Goal: Task Accomplishment & Management: Complete application form

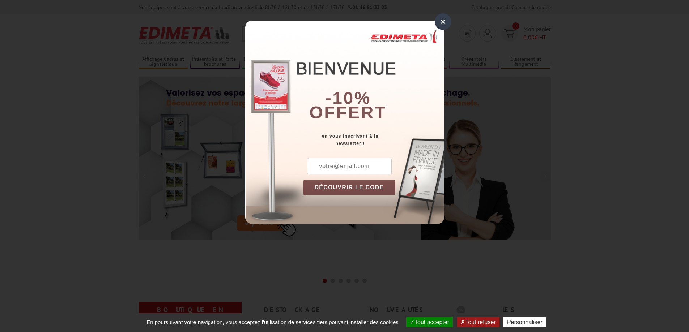
click at [443, 22] on div "×" at bounding box center [443, 21] width 17 height 17
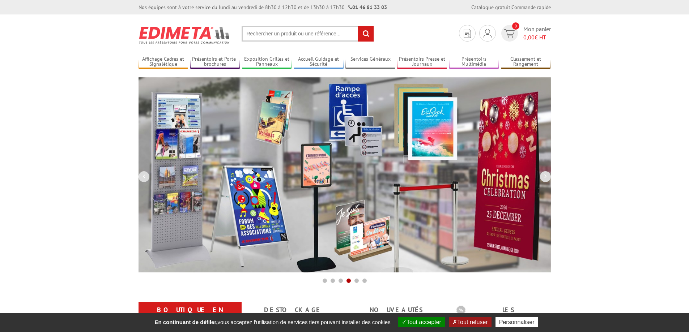
click at [462, 321] on button "Tout refuser" at bounding box center [470, 322] width 42 height 10
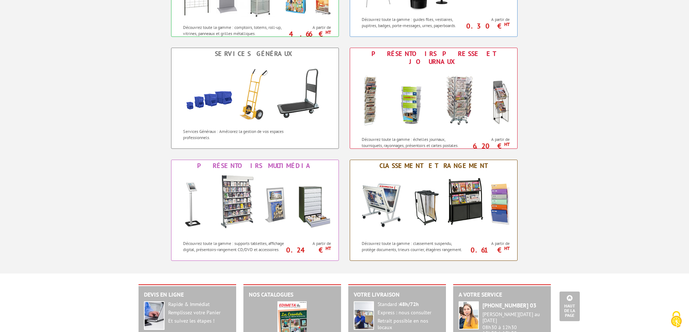
scroll to position [733, 0]
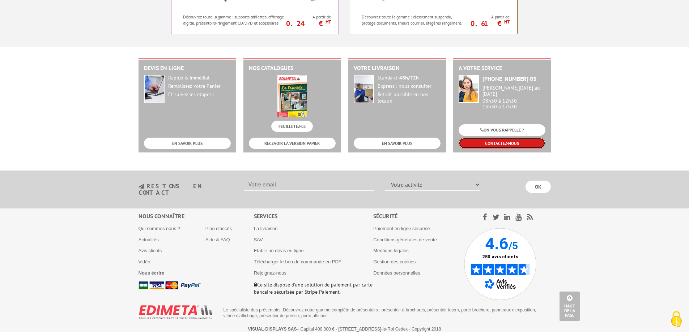
click at [507, 144] on link "CONTACTEZ-NOUS" at bounding box center [501, 143] width 87 height 11
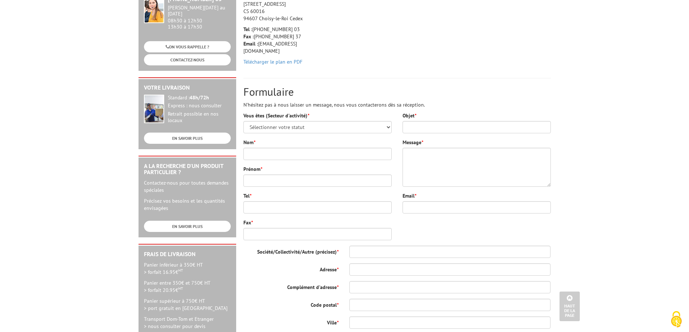
scroll to position [108, 0]
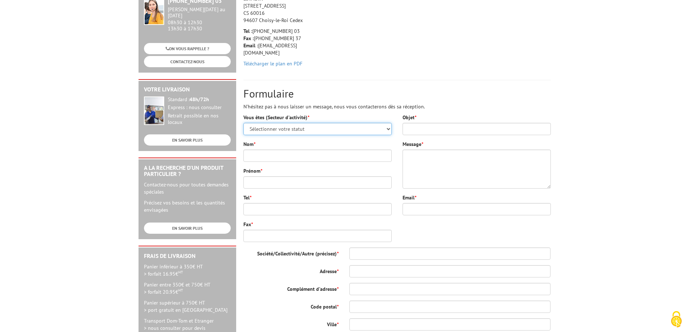
click at [388, 130] on select "Sélectionner votre statut Administrations et collectivités Magasins et commerce…" at bounding box center [317, 129] width 148 height 12
click at [387, 129] on select "Sélectionner votre statut Administrations et collectivités Magasins et commerce…" at bounding box center [317, 129] width 148 height 12
select select "876"
click at [243, 123] on select "Sélectionner votre statut Administrations et collectivités Magasins et commerce…" at bounding box center [317, 129] width 148 height 12
click at [287, 153] on input "Nom *" at bounding box center [317, 156] width 148 height 12
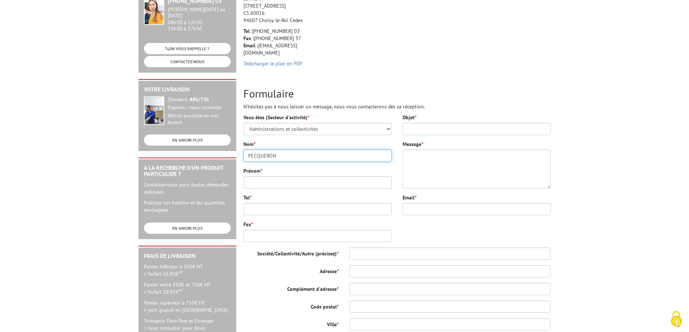
drag, startPoint x: 284, startPoint y: 157, endPoint x: 30, endPoint y: 87, distance: 263.3
click at [30, 88] on body "Nos équipes sont à votre service du lundi au vendredi de 8h30 à 12h30 et de 13h…" at bounding box center [344, 235] width 689 height 686
drag, startPoint x: 270, startPoint y: 158, endPoint x: 40, endPoint y: 113, distance: 234.0
click at [62, 123] on body "Nos équipes sont à votre service du lundi au vendredi de 8h30 à 12h30 et de 13h…" at bounding box center [344, 235] width 689 height 686
type input "GAUCHET"
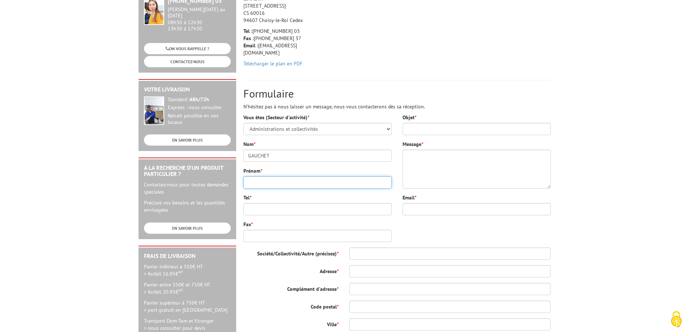
click at [256, 183] on input "Prénom *" at bounding box center [317, 182] width 148 height 12
type input "Laure"
click at [437, 129] on input "Objet *" at bounding box center [476, 129] width 148 height 12
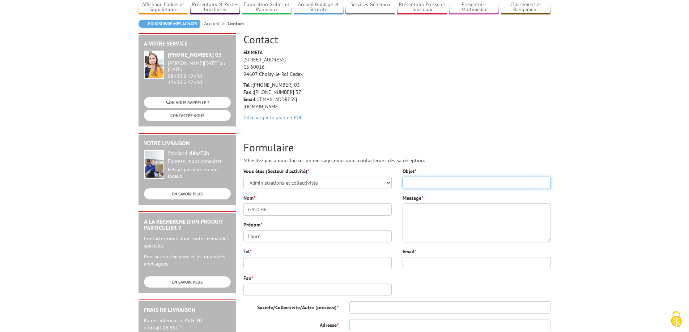
scroll to position [0, 0]
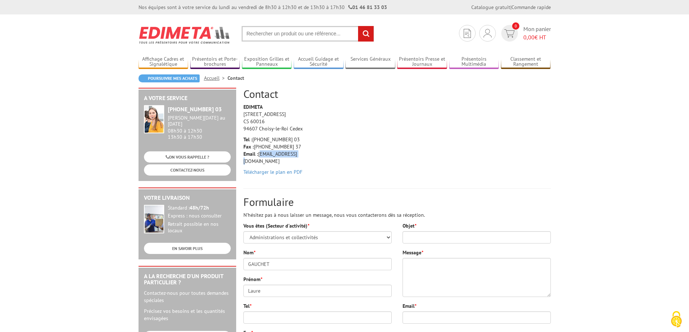
drag, startPoint x: 259, startPoint y: 154, endPoint x: 296, endPoint y: 151, distance: 37.7
click at [296, 151] on p "Tel : +33 (0)1 46 81 33 03 Fax : +33 (0)1 45 73 24 37 Email : info@edimeta.fr" at bounding box center [277, 150] width 69 height 29
copy p "info@edimeta.fr"
drag, startPoint x: 283, startPoint y: 266, endPoint x: 18, endPoint y: 210, distance: 270.8
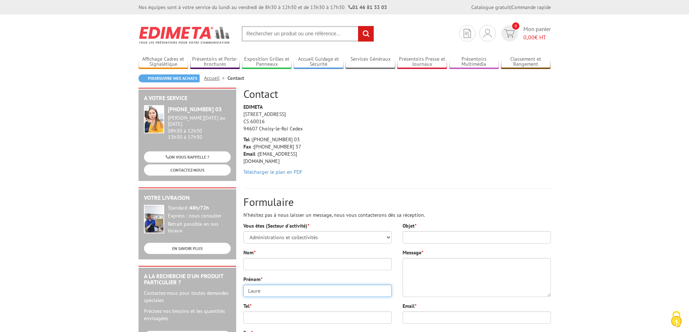
drag, startPoint x: 267, startPoint y: 291, endPoint x: 171, endPoint y: 270, distance: 98.4
click at [167, 271] on div "A votre service +33 (0)1 46 81 33 03 Du Lundi au Vendredi 08h30 à 12h30 13h30 à…" at bounding box center [344, 301] width 419 height 426
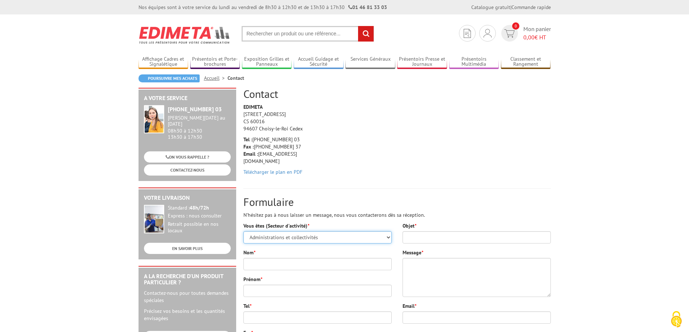
drag, startPoint x: 327, startPoint y: 237, endPoint x: 17, endPoint y: 224, distance: 310.1
click at [485, 57] on link "Nouveau client ? Inscrivez-vous" at bounding box center [487, 57] width 77 height 9
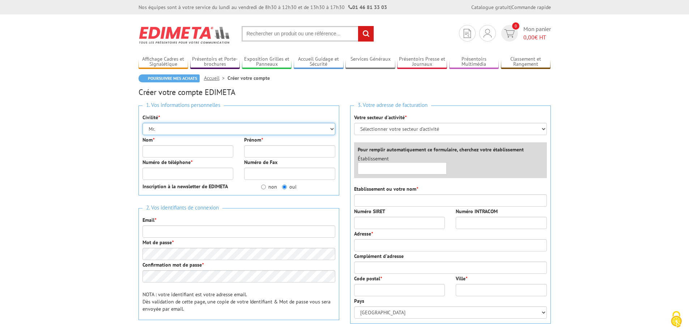
click at [332, 128] on select "Mr. Mme. Mlle." at bounding box center [238, 129] width 193 height 12
select select "Mme."
click at [142, 123] on select "Mr. Mme. Mlle." at bounding box center [238, 129] width 193 height 12
click at [164, 149] on input "Nom *" at bounding box center [187, 151] width 91 height 12
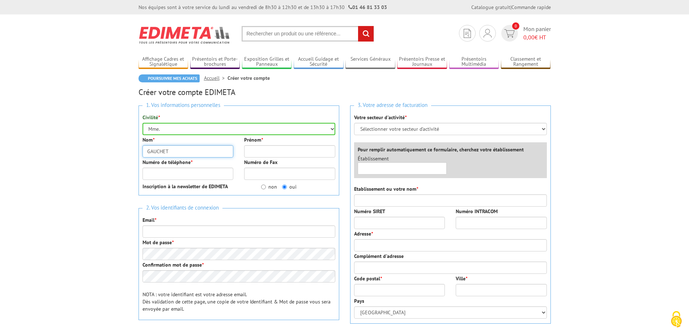
type input "GAUCHET"
